Goal: Find specific page/section: Find specific page/section

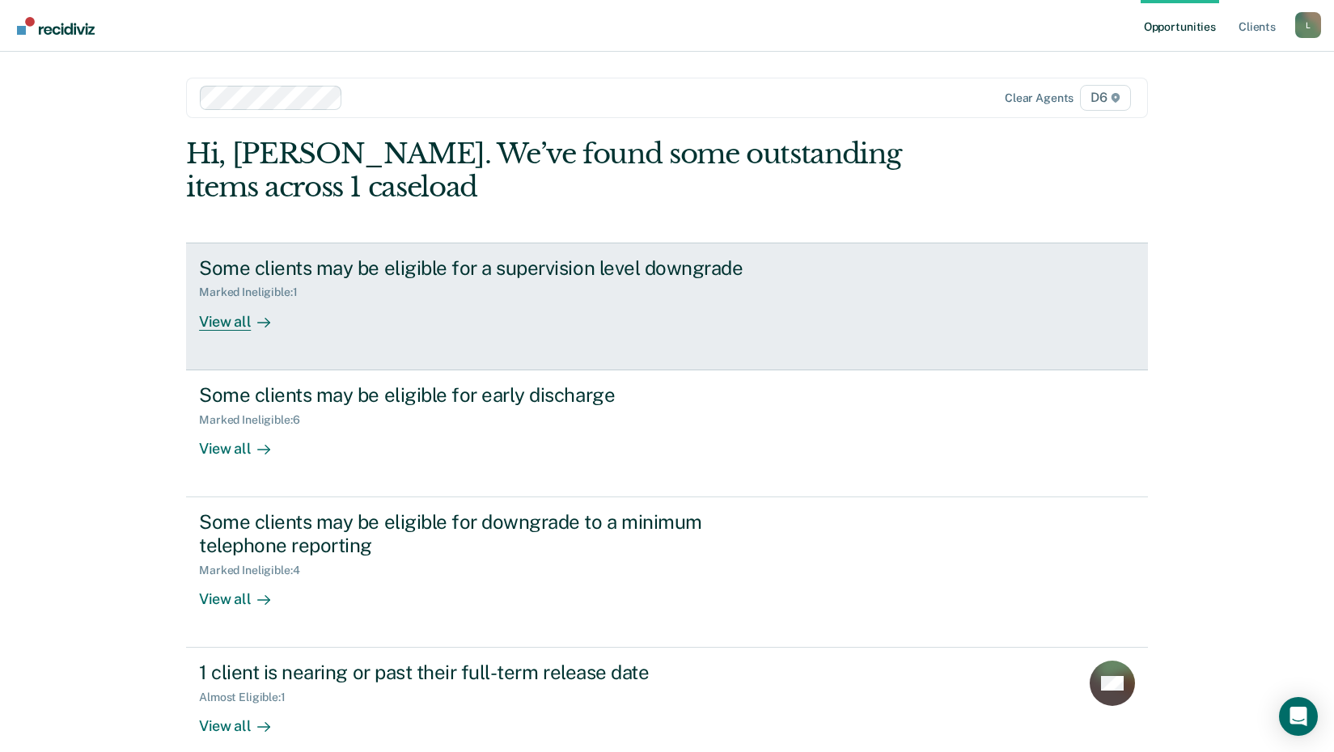
click at [235, 328] on div "View all" at bounding box center [244, 315] width 91 height 32
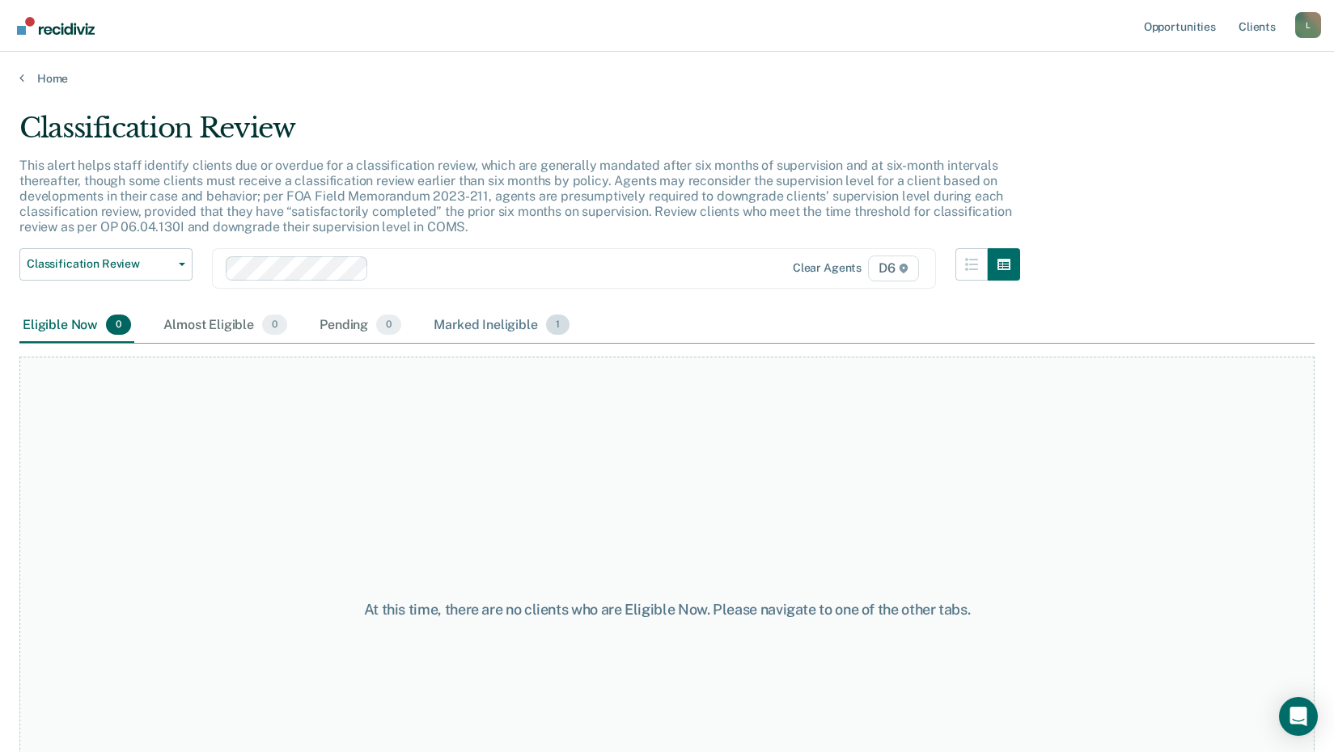
click at [473, 324] on div "Marked Ineligible 1" at bounding box center [501, 326] width 142 height 36
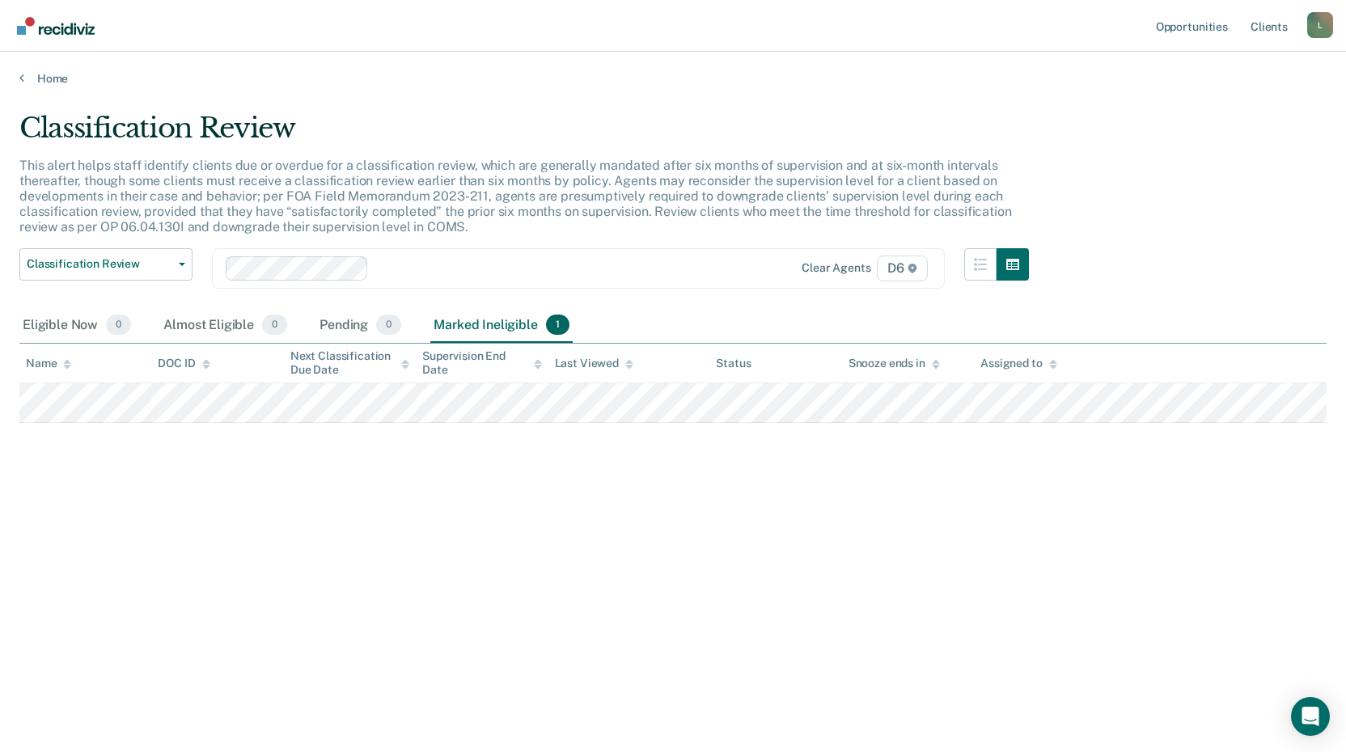
click at [18, 77] on div "Home" at bounding box center [673, 69] width 1346 height 34
click at [23, 78] on icon at bounding box center [21, 77] width 5 height 13
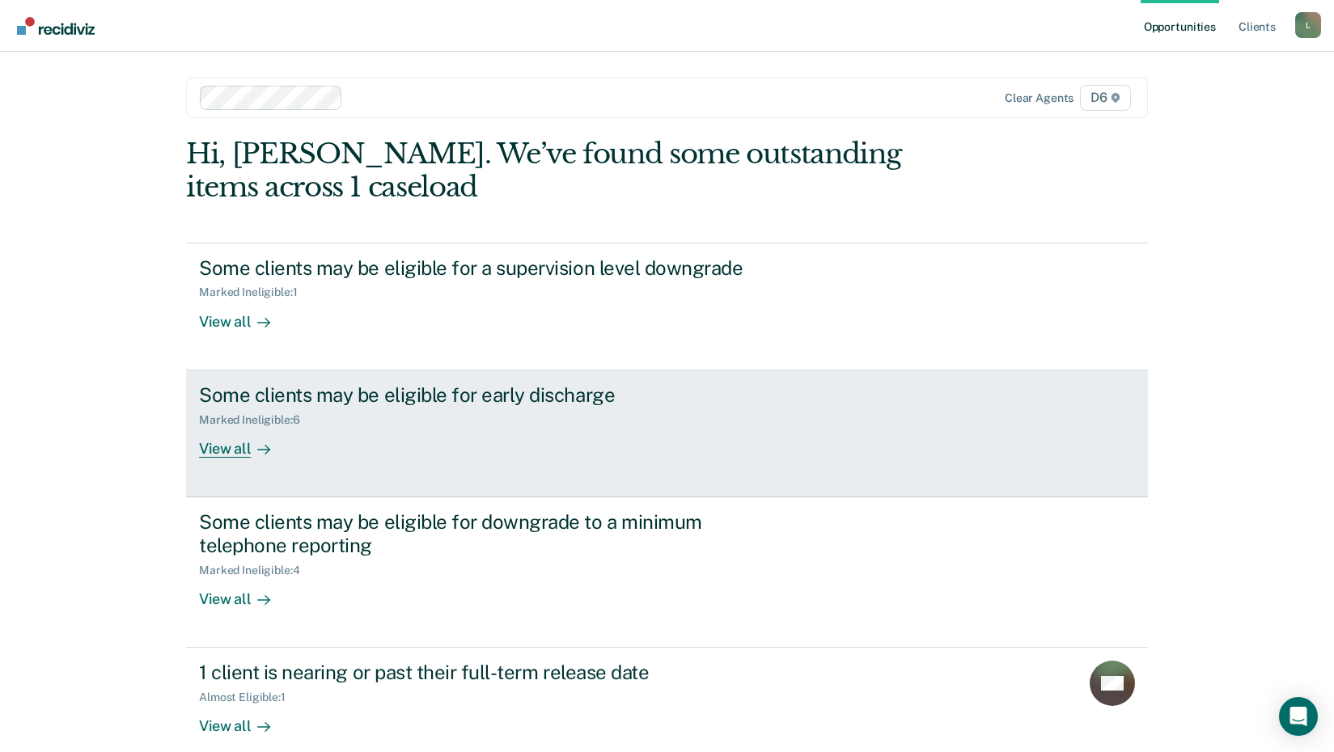
click at [224, 450] on div "View all" at bounding box center [244, 442] width 91 height 32
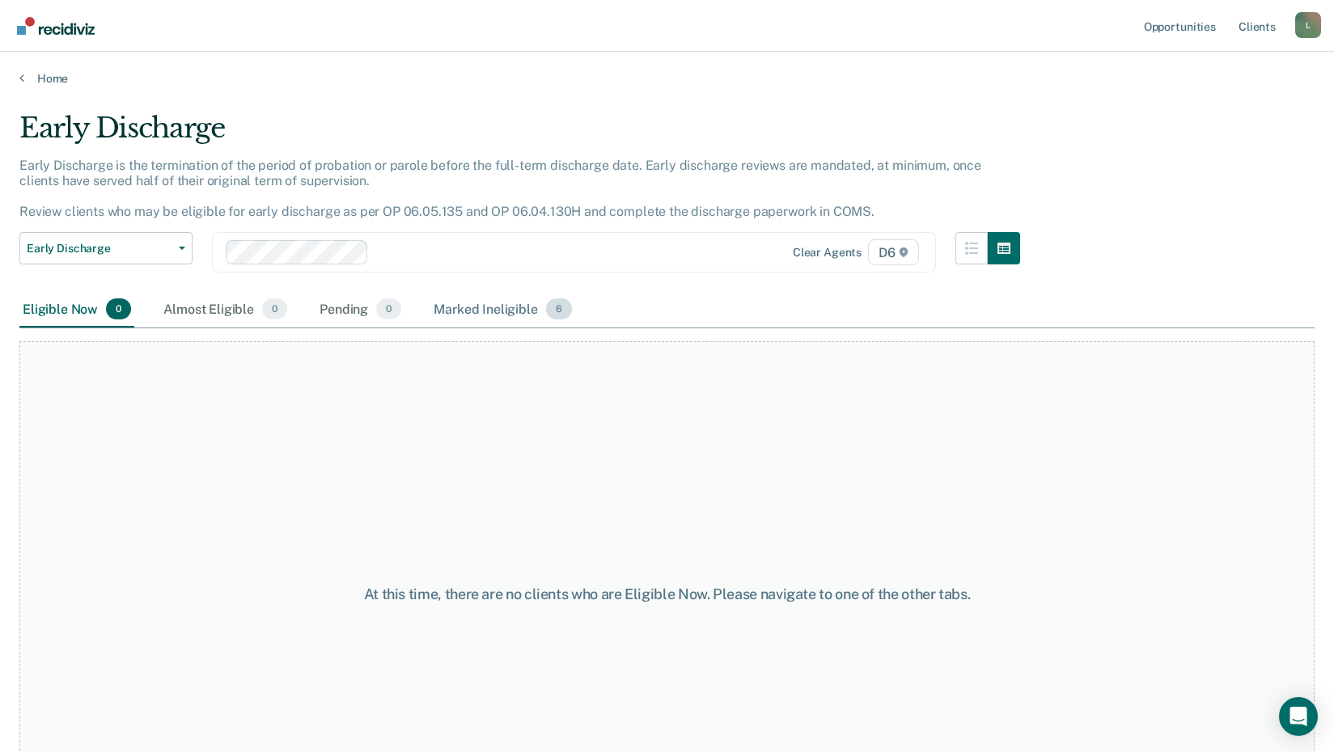
click at [509, 309] on div "Marked Ineligible 6" at bounding box center [502, 310] width 145 height 36
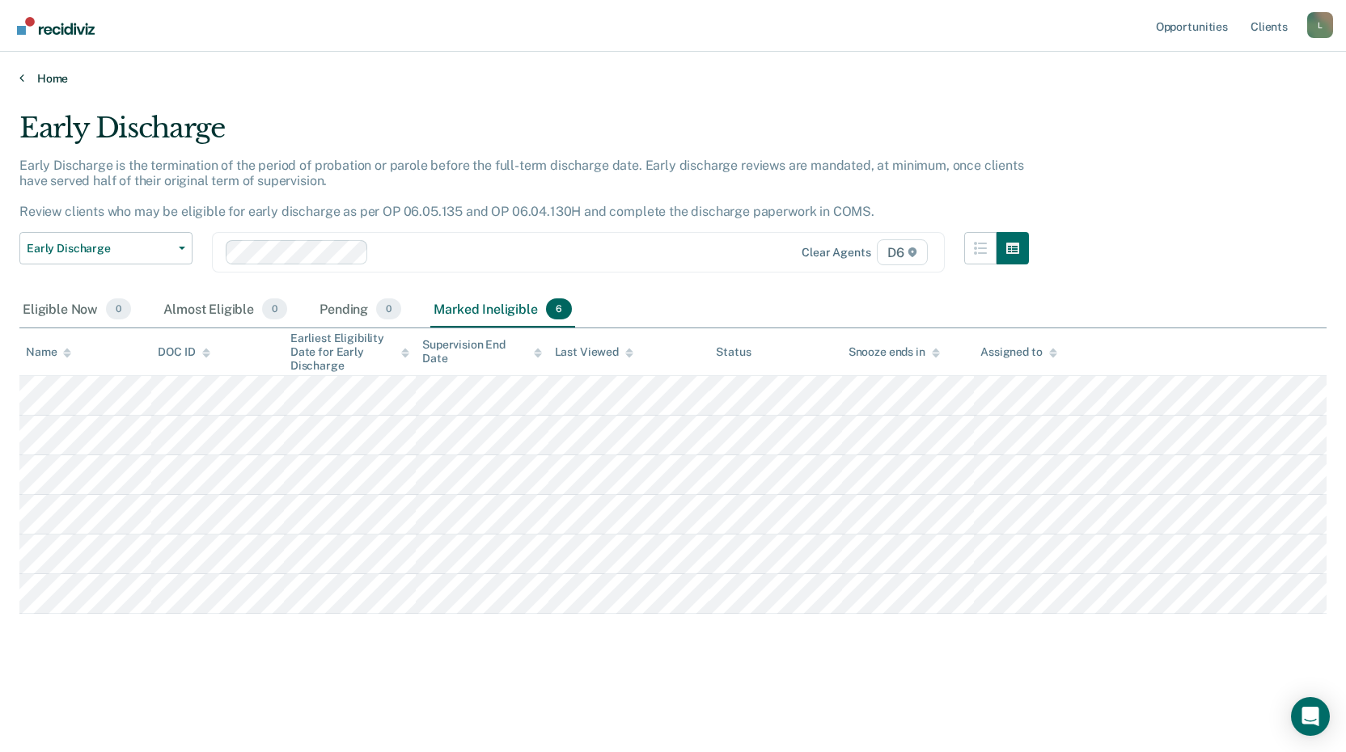
click at [22, 75] on icon at bounding box center [21, 77] width 5 height 13
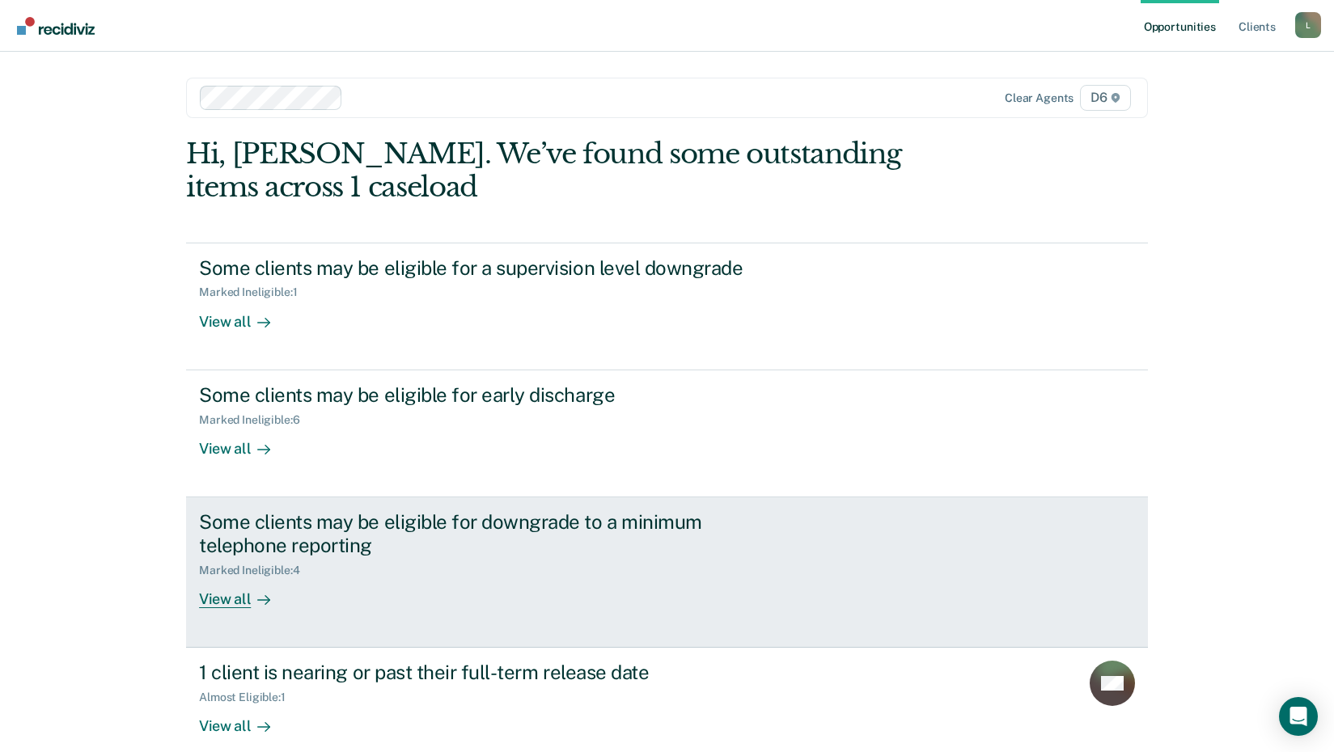
click at [222, 599] on div "View all" at bounding box center [244, 593] width 91 height 32
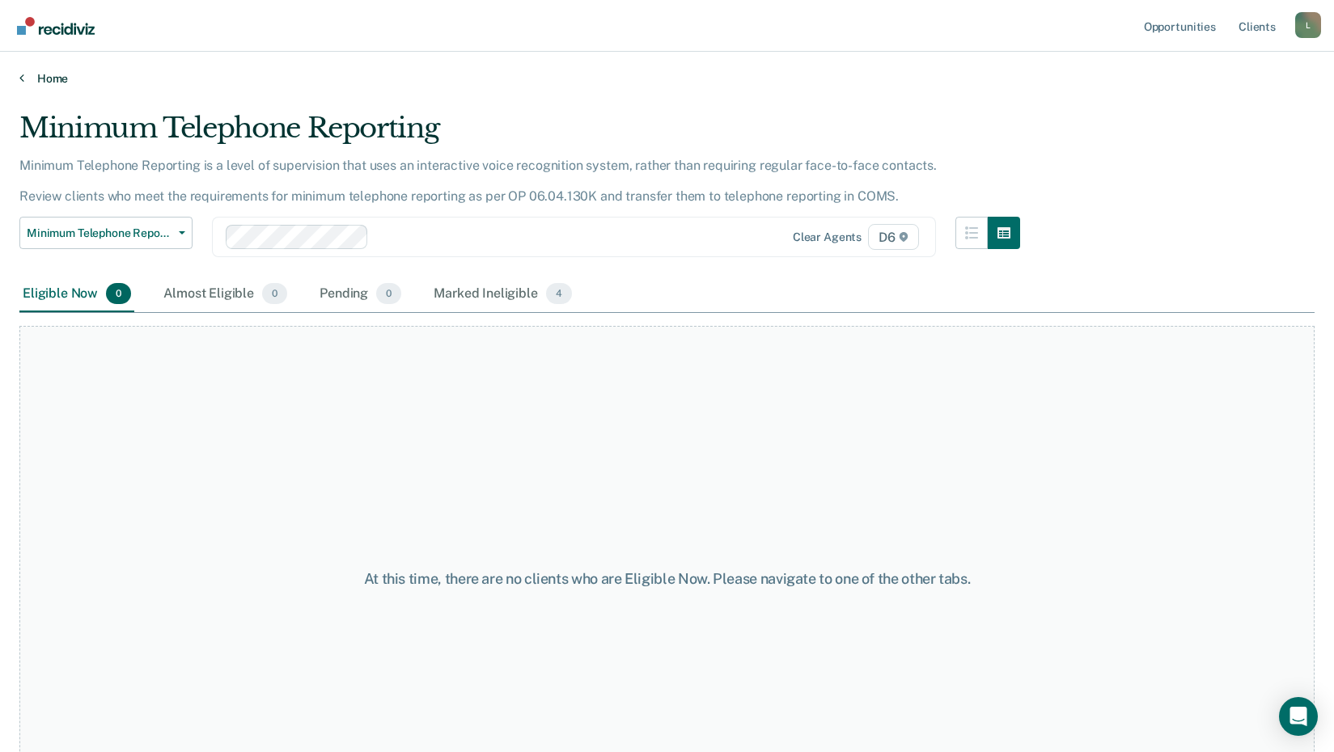
click at [19, 78] on icon at bounding box center [21, 77] width 5 height 13
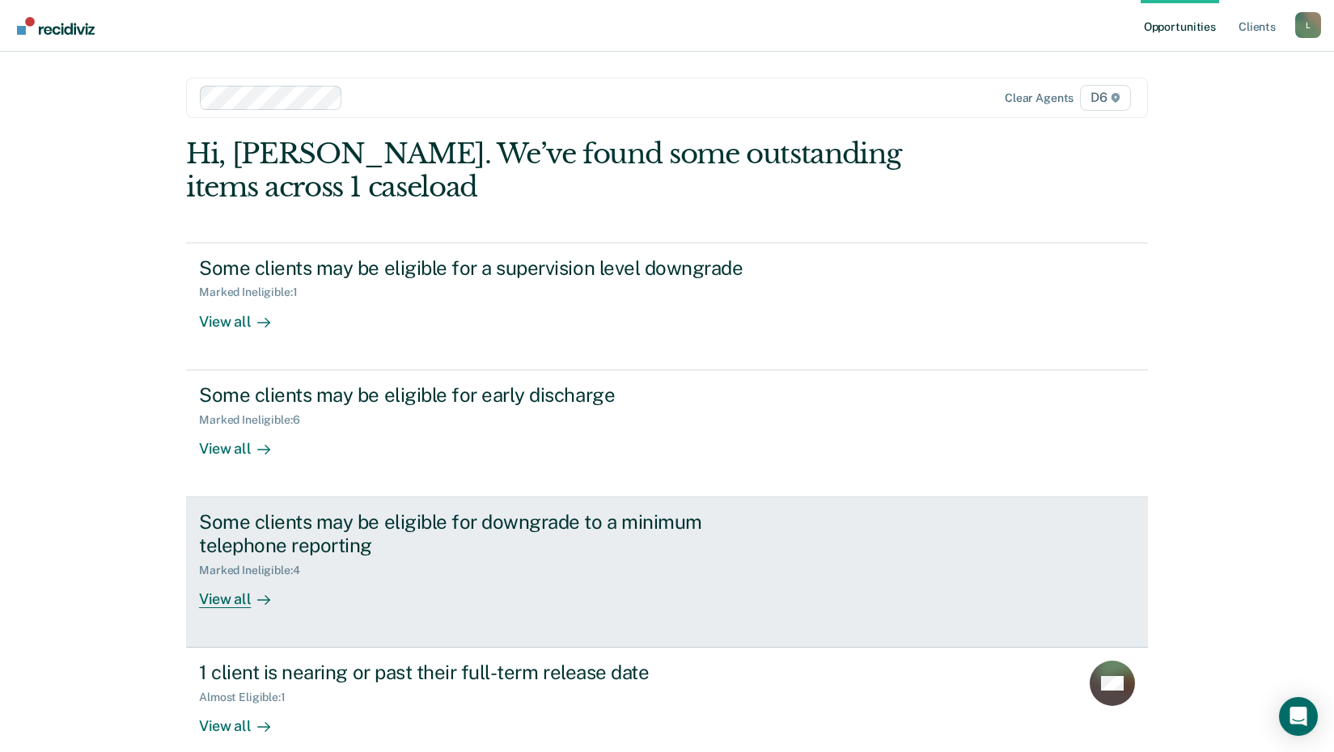
scroll to position [87, 0]
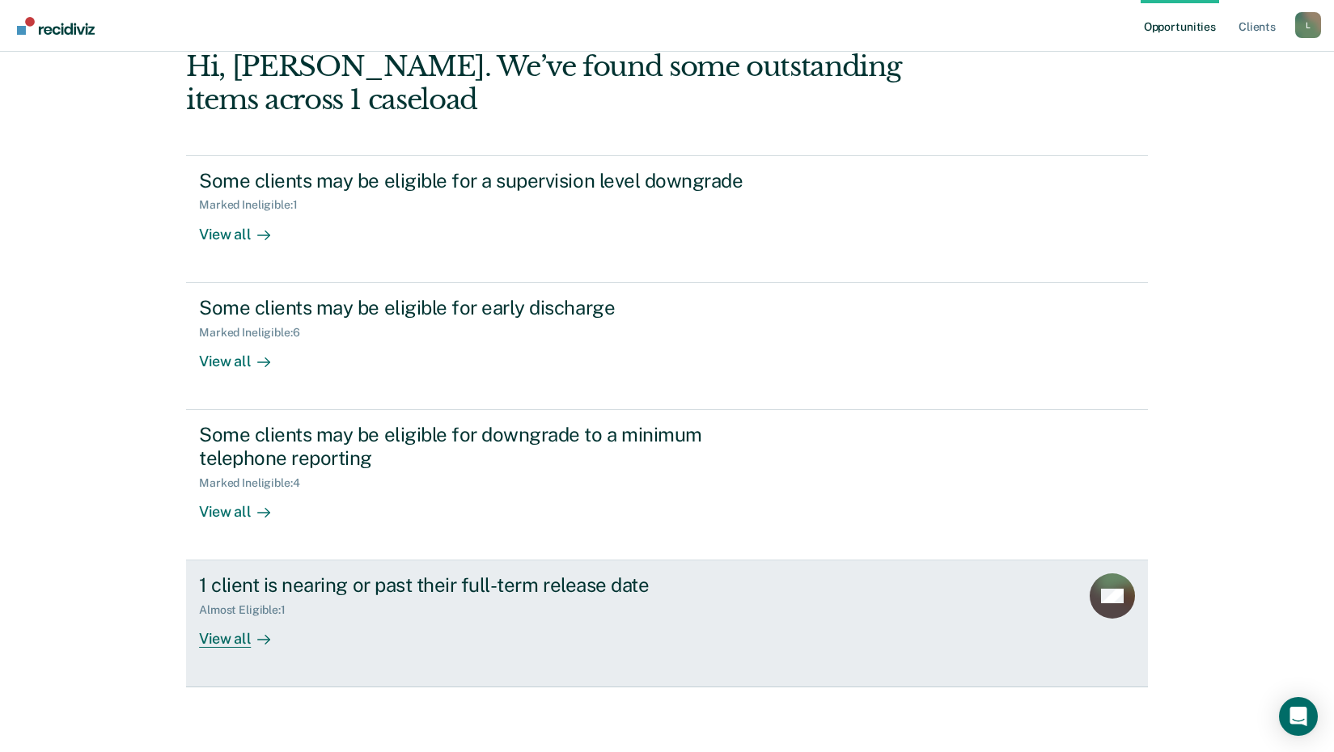
click at [219, 640] on div "View all" at bounding box center [244, 633] width 91 height 32
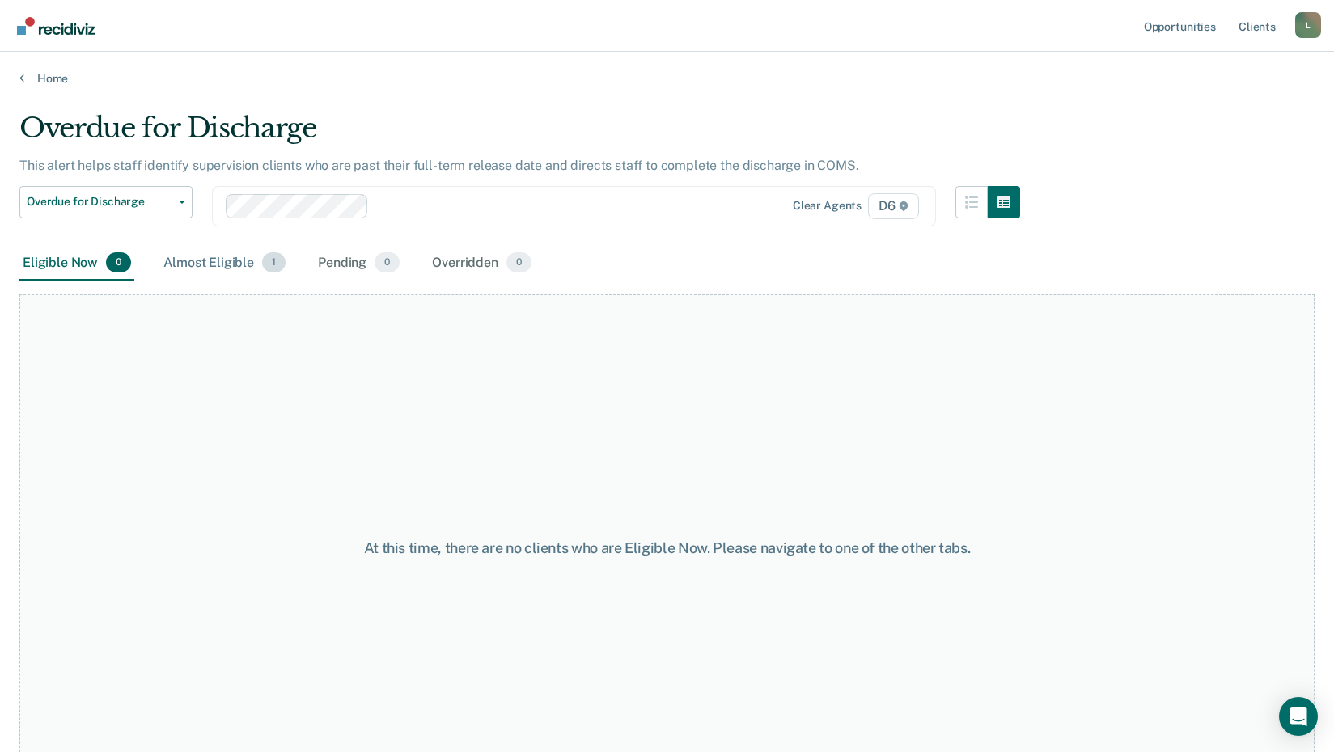
click at [230, 262] on div "Almost Eligible 1" at bounding box center [224, 264] width 129 height 36
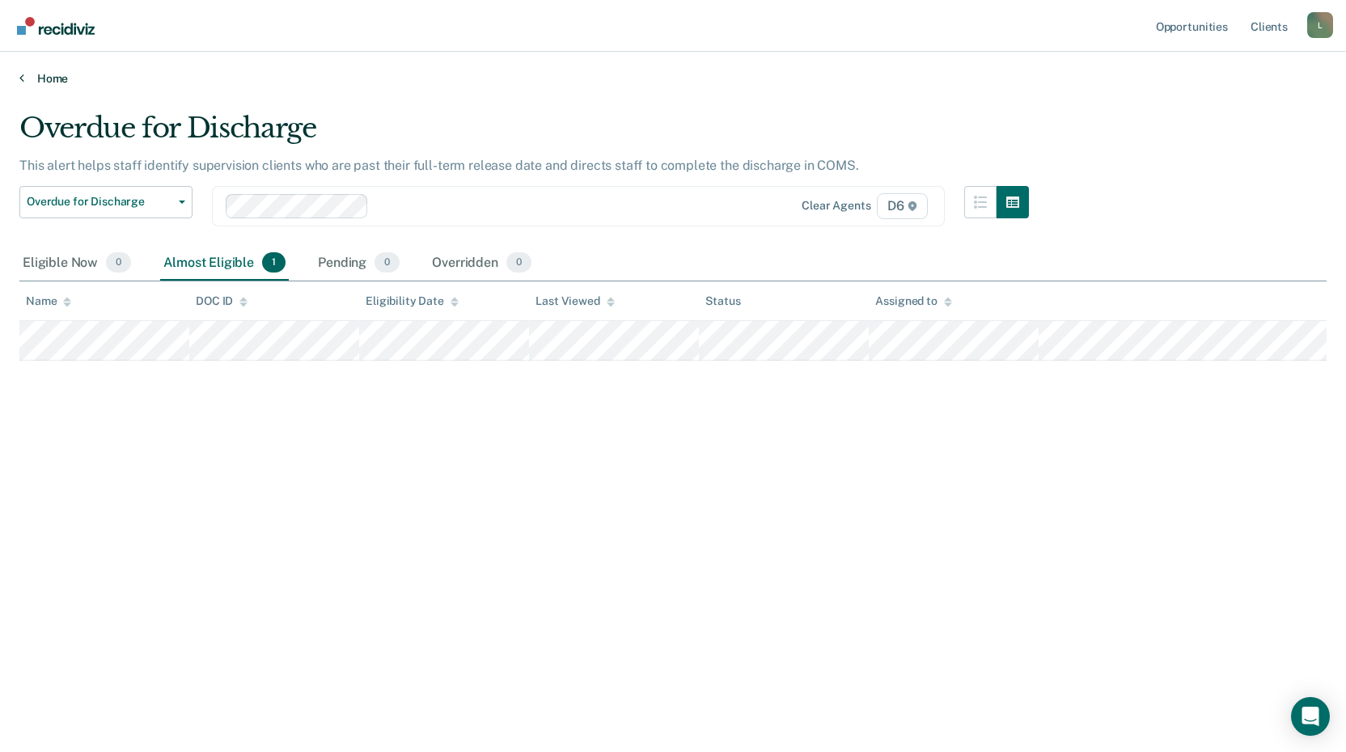
click at [26, 77] on link "Home" at bounding box center [672, 78] width 1307 height 15
